Goal: Find specific page/section: Find specific page/section

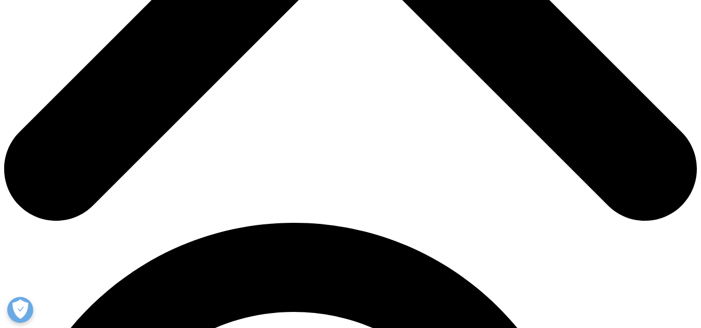
scroll to position [484, 0]
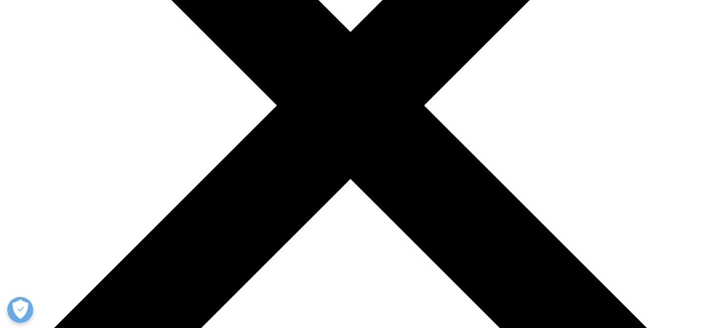
scroll to position [257, 0]
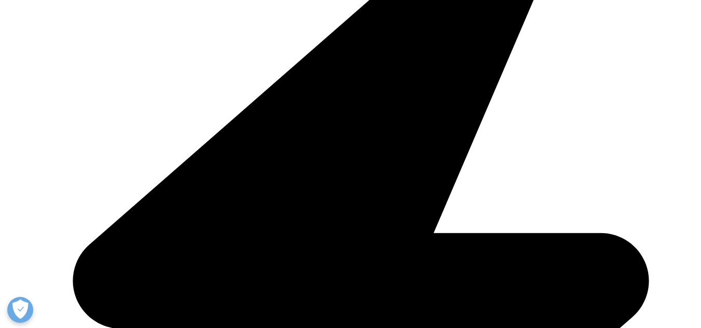
scroll to position [2415, 0]
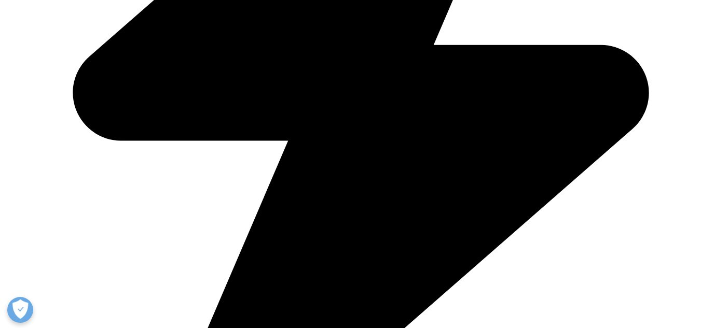
scroll to position [2595, 0]
